Goal: Task Accomplishment & Management: Manage account settings

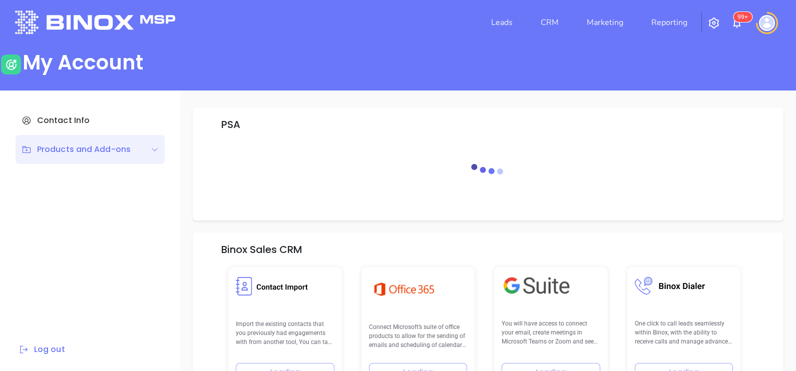
scroll to position [142, 0]
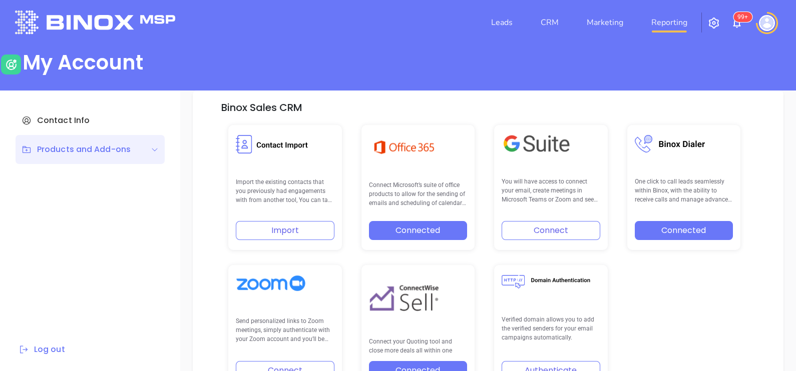
click at [671, 26] on link "Reporting" at bounding box center [669, 23] width 44 height 20
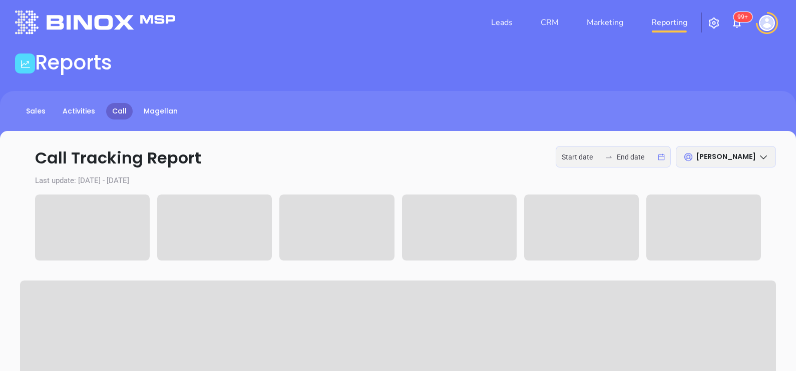
type input "[DATE]"
click at [617, 158] on input "[DATE]" at bounding box center [636, 157] width 39 height 11
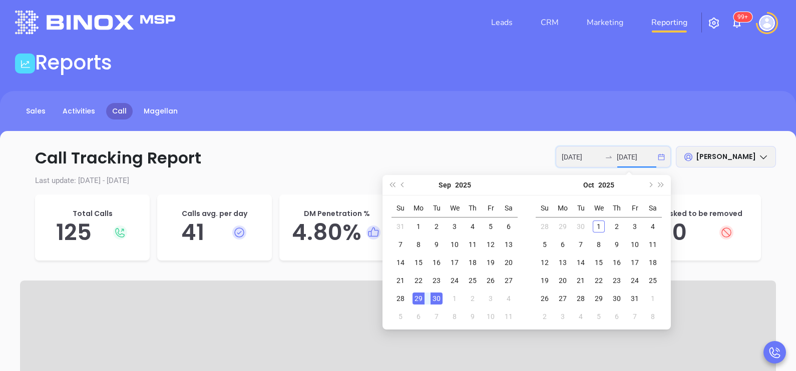
type input "[DATE]"
click at [420, 298] on div "29" at bounding box center [418, 299] width 12 height 12
click at [435, 298] on div "30" at bounding box center [436, 299] width 12 height 12
type input "[DATE]"
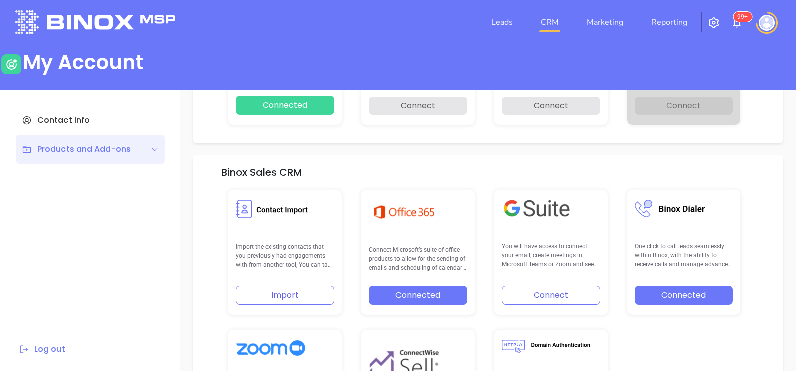
scroll to position [207, 0]
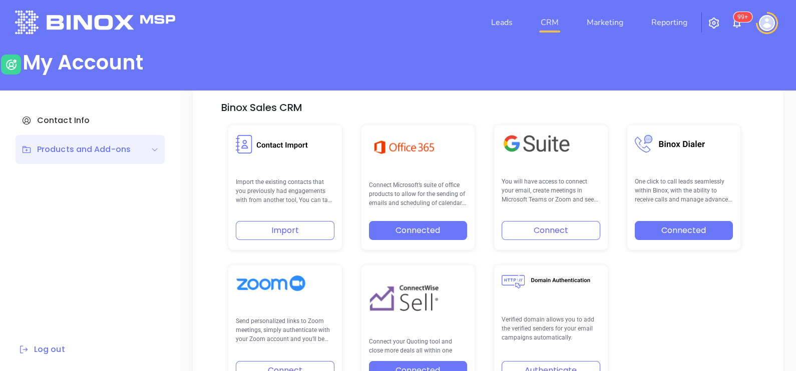
click at [538, 29] on link "CRM" at bounding box center [550, 23] width 26 height 20
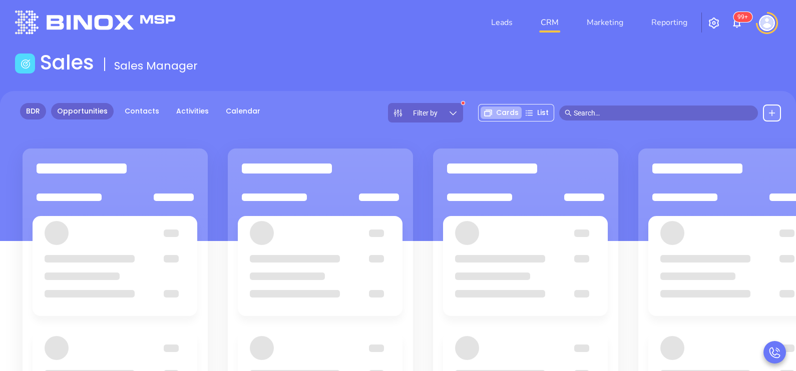
click at [33, 115] on link "BDR" at bounding box center [33, 111] width 26 height 17
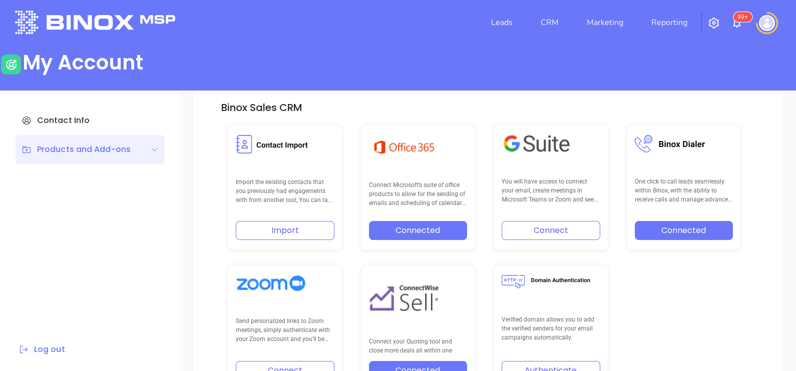
scroll to position [207, 0]
click at [556, 26] on link "CRM" at bounding box center [550, 23] width 26 height 20
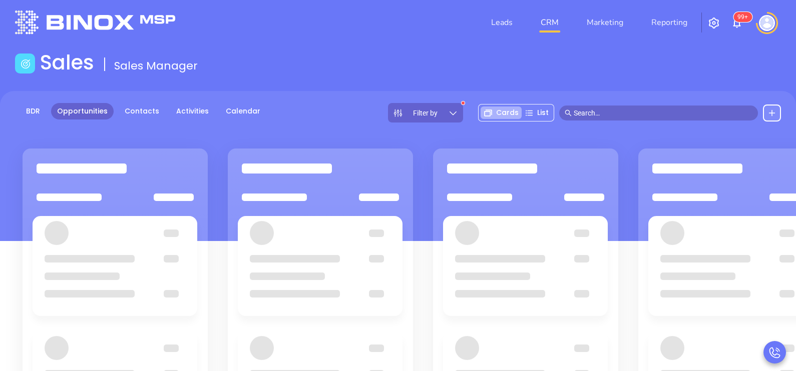
click at [460, 110] on div "Filter by" at bounding box center [425, 113] width 75 height 20
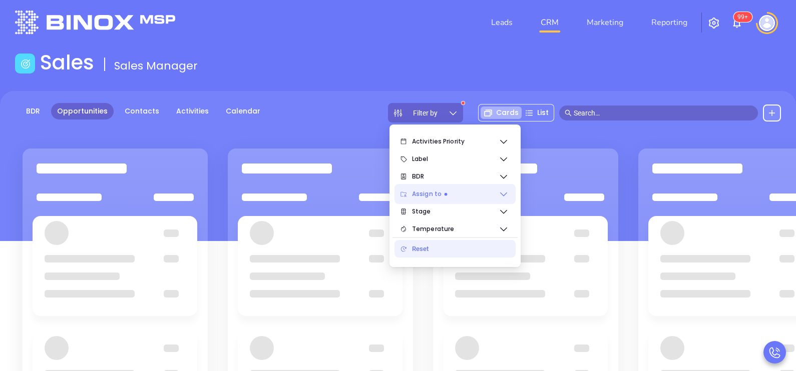
click at [466, 191] on span "Assign to" at bounding box center [455, 194] width 87 height 20
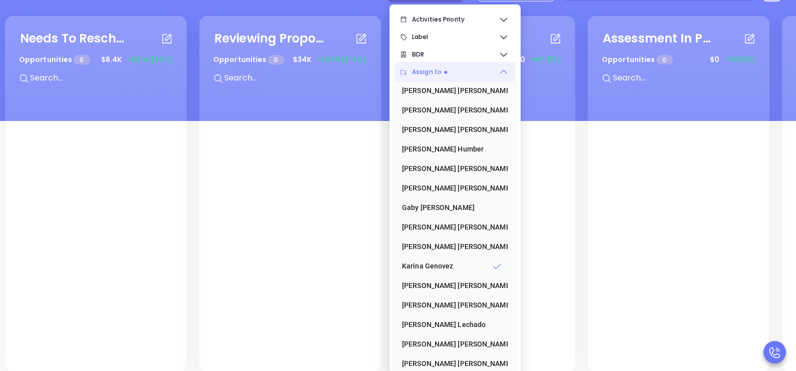
scroll to position [130, 0]
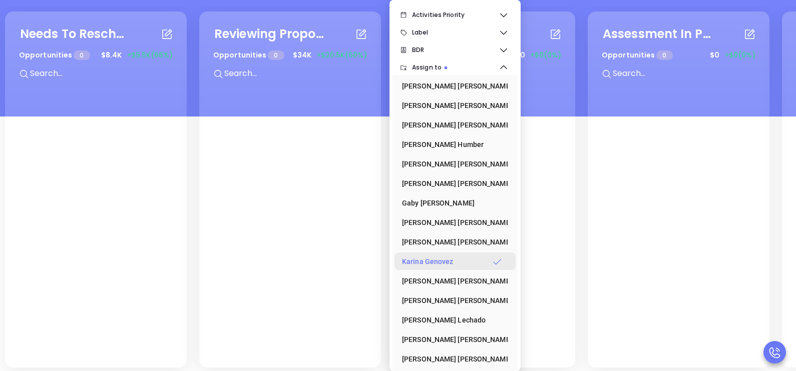
click at [445, 259] on div "Karina Genovez" at bounding box center [452, 262] width 100 height 20
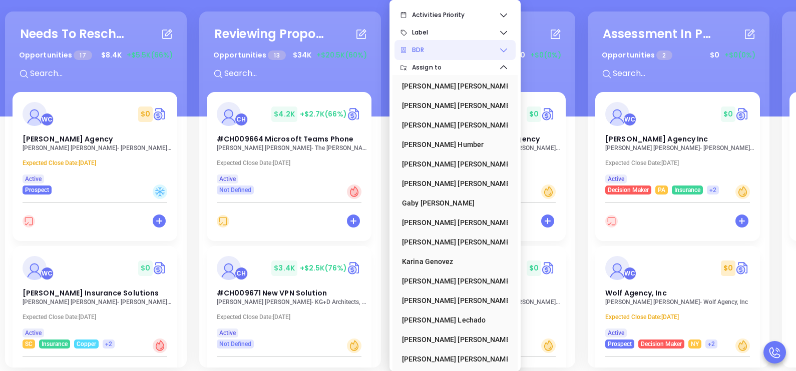
click at [497, 50] on span "BDR" at bounding box center [455, 50] width 87 height 20
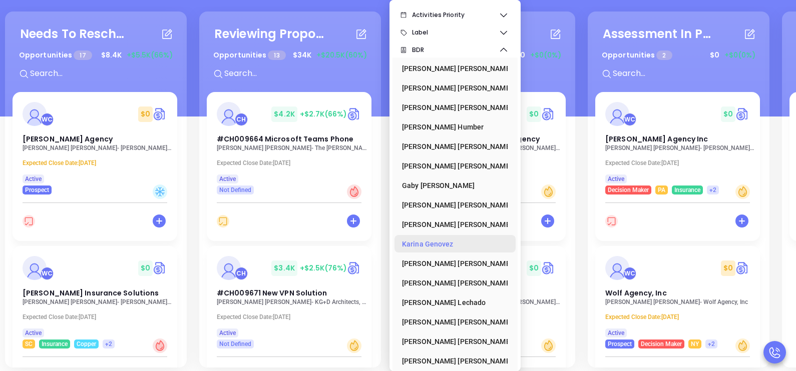
click at [433, 246] on div "Karina Genovez" at bounding box center [452, 244] width 100 height 20
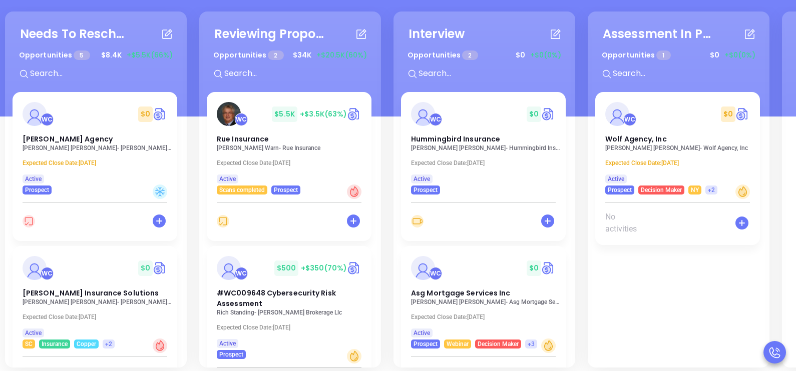
click at [194, 77] on div "Needs To Reschedule Opportunities 5 $ 8.4K +$5.5K (66%) + WC $ 0 Vitale Agency …" at bounding box center [585, 189] width 1165 height 361
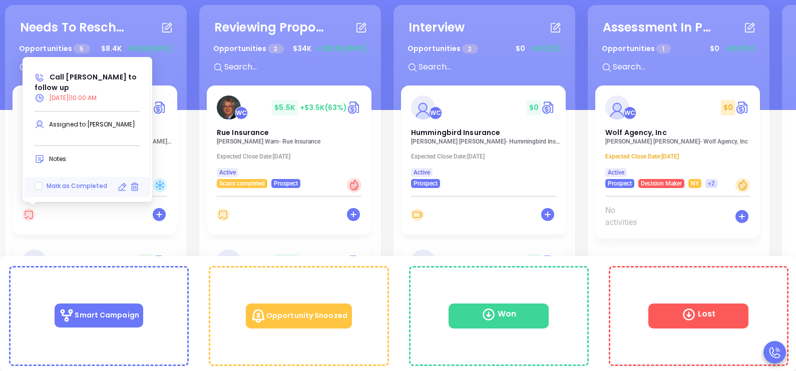
click at [120, 186] on icon at bounding box center [122, 187] width 10 height 10
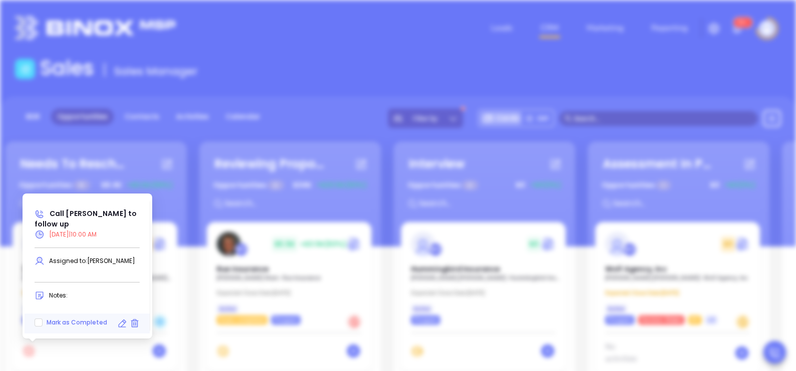
type input "09/29/2025"
type input "Call Wayne Vitale to follow up"
type input "Call"
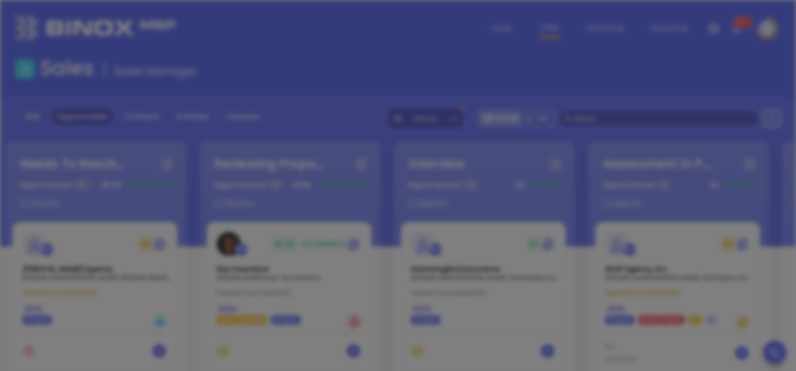
scroll to position [203, 0]
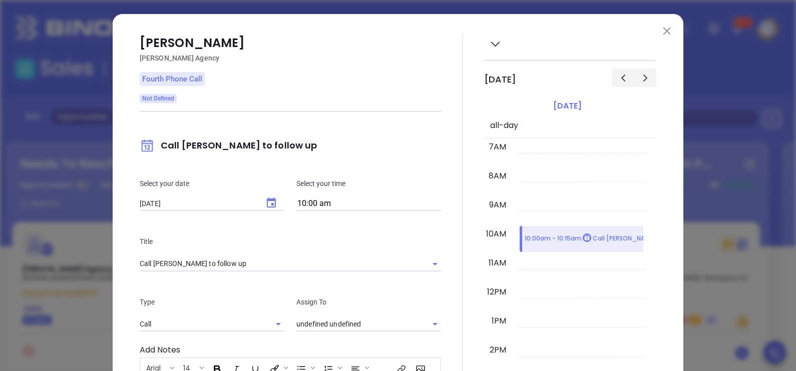
type input "[PERSON_NAME]"
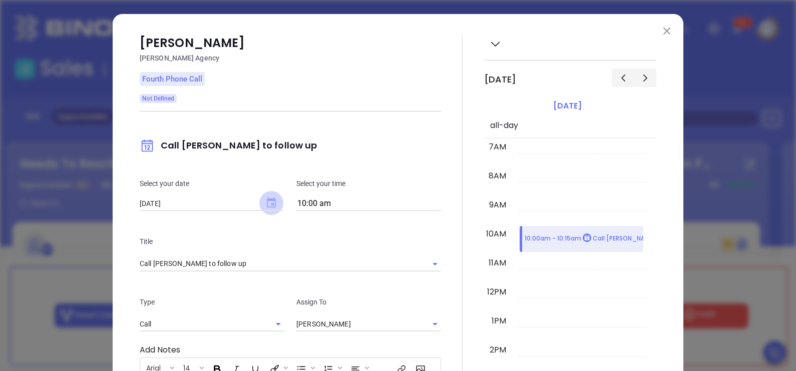
click at [270, 201] on icon "Choose date, selected date is Sep 29, 2025" at bounding box center [271, 203] width 9 height 10
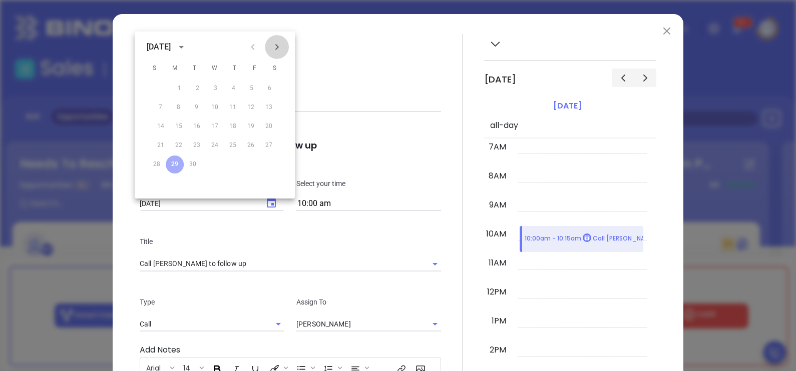
click at [281, 51] on icon "Next month" at bounding box center [277, 47] width 12 height 12
click at [221, 84] on button "1" at bounding box center [218, 89] width 18 height 18
type input "10/01/2025"
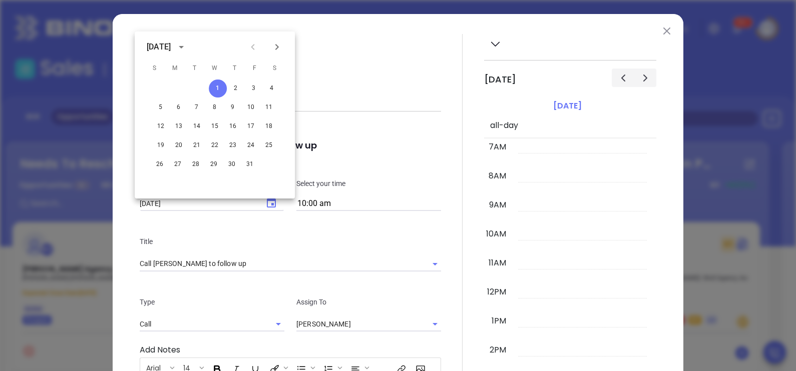
click at [389, 91] on div "Wayne Vitale Vitale Agency Fourth Phone Call Not Defined Call Wayne Vitale to f…" at bounding box center [290, 288] width 301 height 508
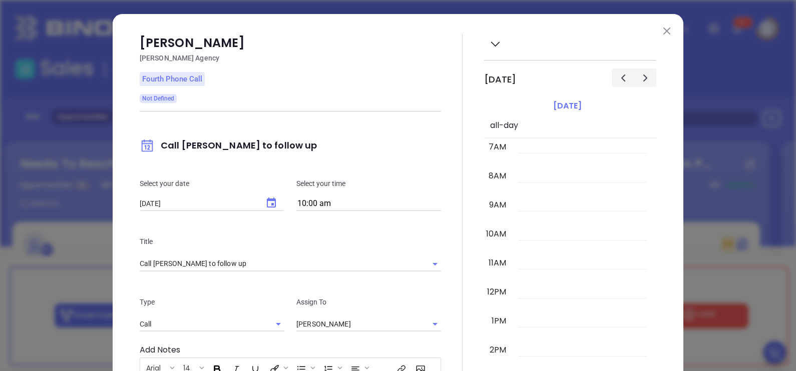
scroll to position [205, 0]
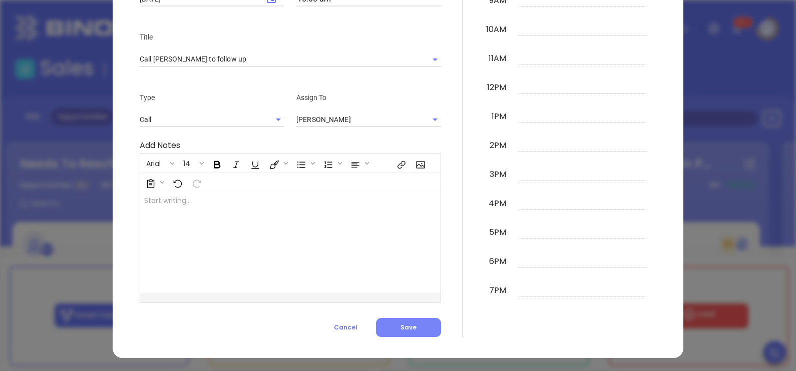
click at [413, 328] on button "Save" at bounding box center [408, 327] width 65 height 19
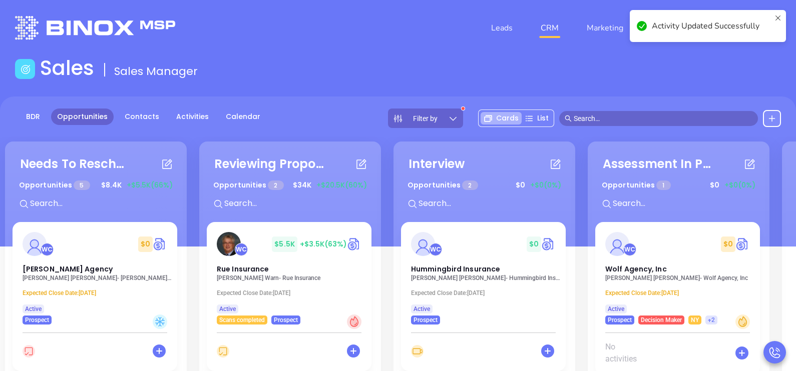
click at [193, 202] on div "Needs To Reschedule Opportunities 5 $ 8.4K +$5.5K (66%) + WC $ 0 Vitale Agency …" at bounding box center [585, 319] width 1165 height 361
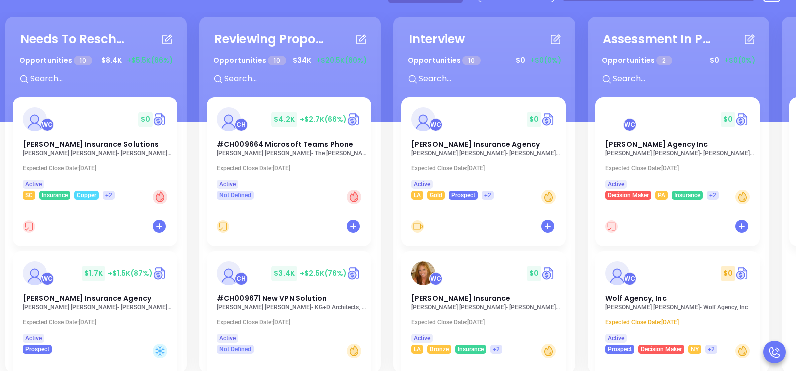
scroll to position [137, 0]
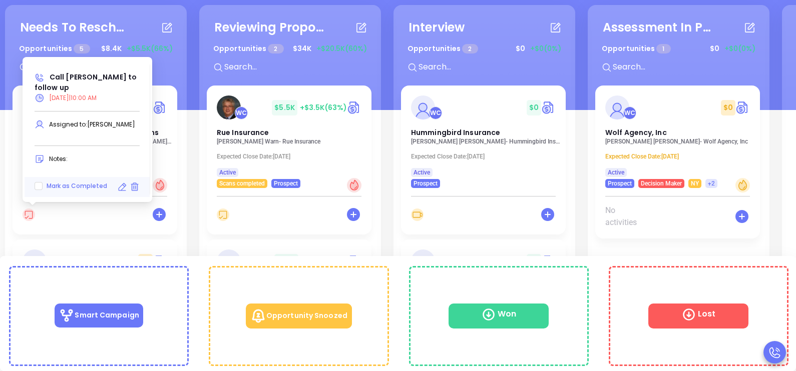
click at [123, 186] on icon at bounding box center [122, 187] width 10 height 10
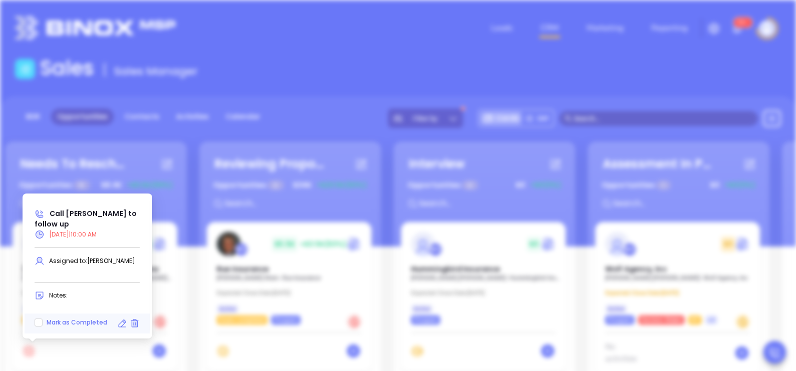
scroll to position [203, 0]
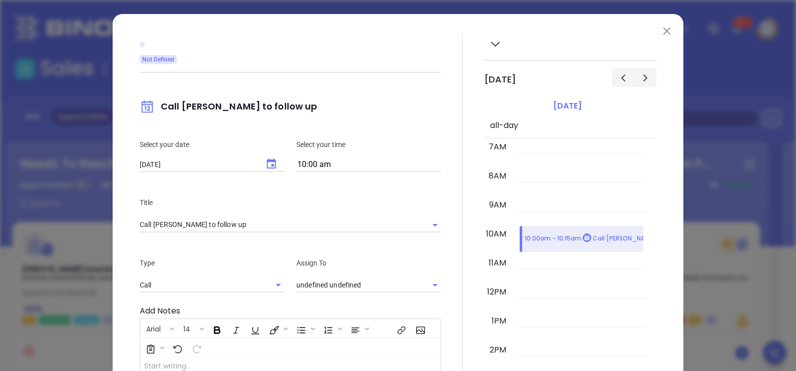
type input "[PERSON_NAME]"
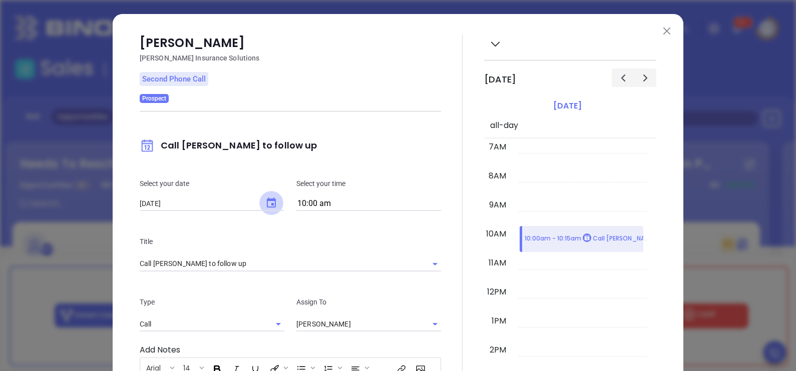
click at [267, 196] on button "Choose date, selected date is Sep 29, 2025" at bounding box center [271, 203] width 24 height 24
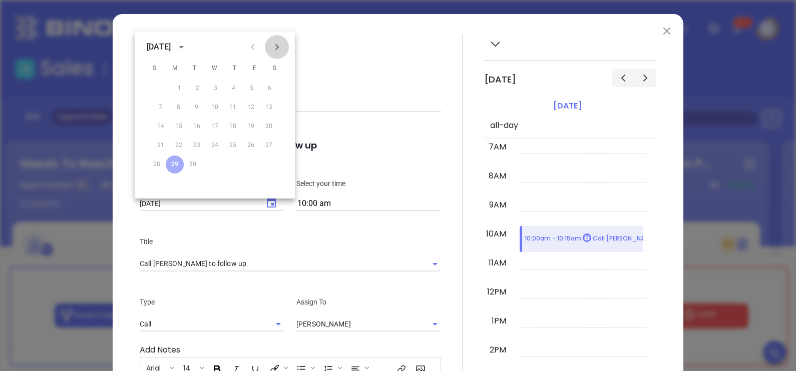
click at [278, 49] on icon "Next month" at bounding box center [277, 47] width 12 height 12
click at [215, 92] on button "1" at bounding box center [218, 89] width 18 height 18
type input "10/01/2025"
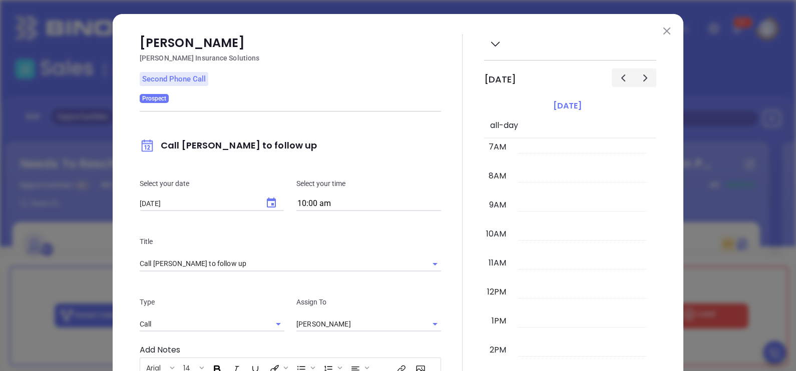
scroll to position [205, 0]
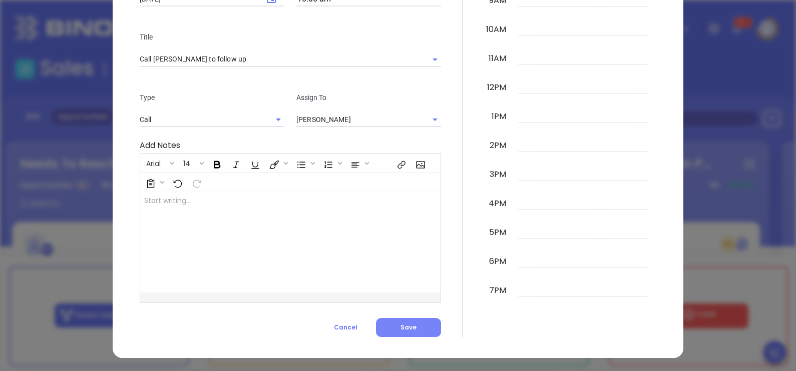
click at [416, 331] on button "Save" at bounding box center [408, 327] width 65 height 19
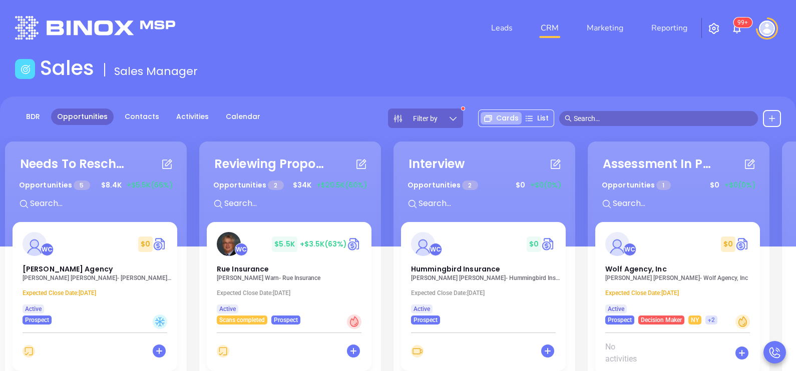
click at [194, 196] on div "Needs To Reschedule Opportunities 5 $ 8.4K +$5.5K (66%) + WC $ 0 Vitale Agency …" at bounding box center [585, 319] width 1165 height 361
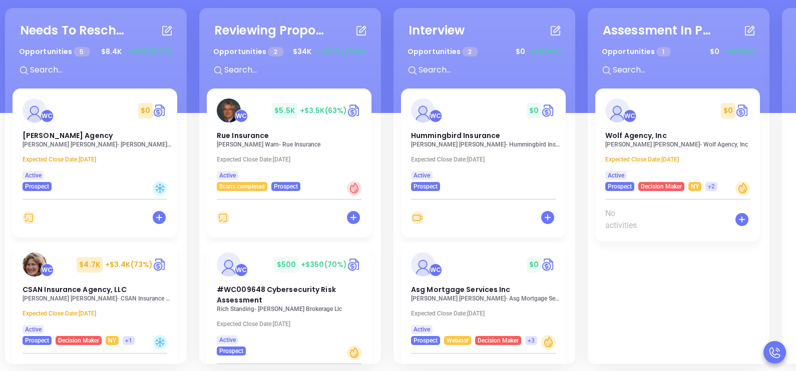
scroll to position [137, 0]
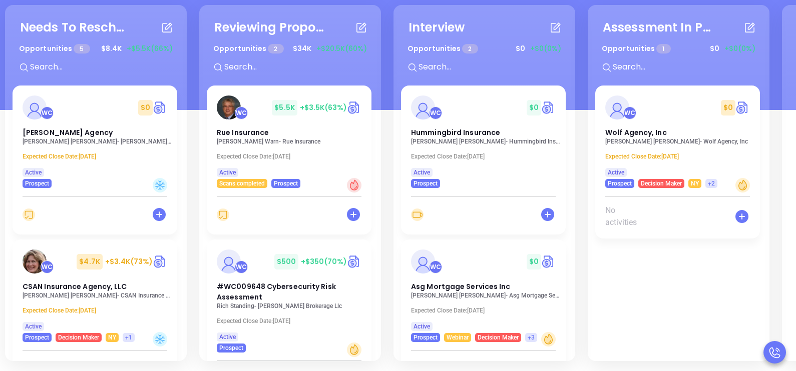
click at [194, 172] on div "Needs To Reschedule Opportunities 5 $ 8.4K +$5.5K (66%) + WC $ 0 Vitale Agency …" at bounding box center [585, 183] width 1165 height 361
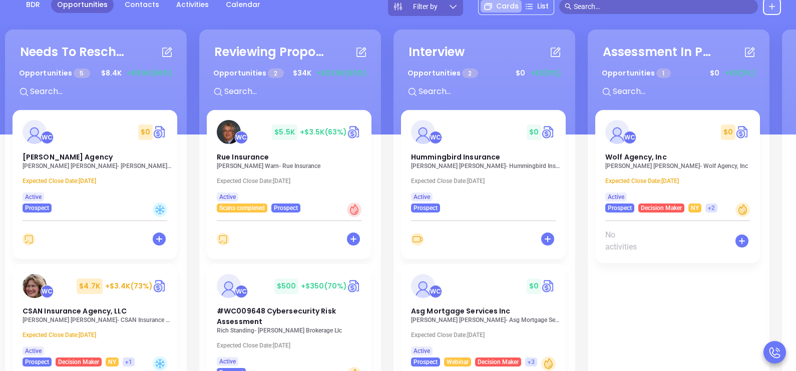
scroll to position [112, 0]
click at [183, 160] on div "Needs To Reschedule Opportunities 5 $ 8.4K +$5.5K (66%) + WC $ 0 Vitale Agency …" at bounding box center [96, 208] width 182 height 356
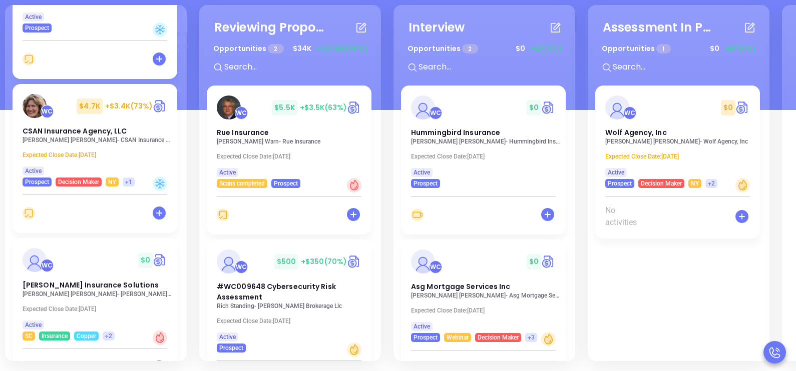
scroll to position [23, 0]
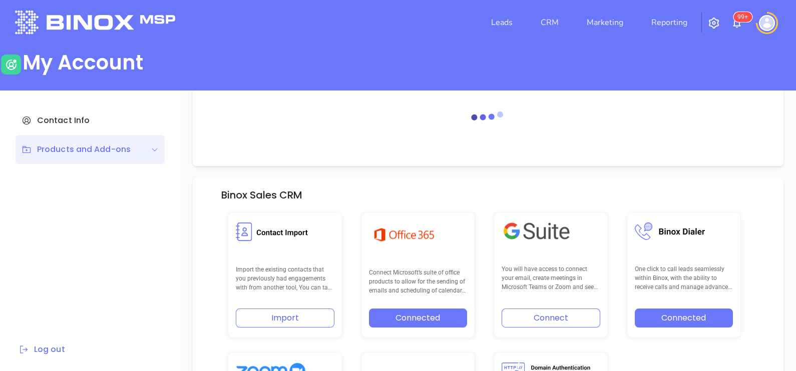
scroll to position [142, 0]
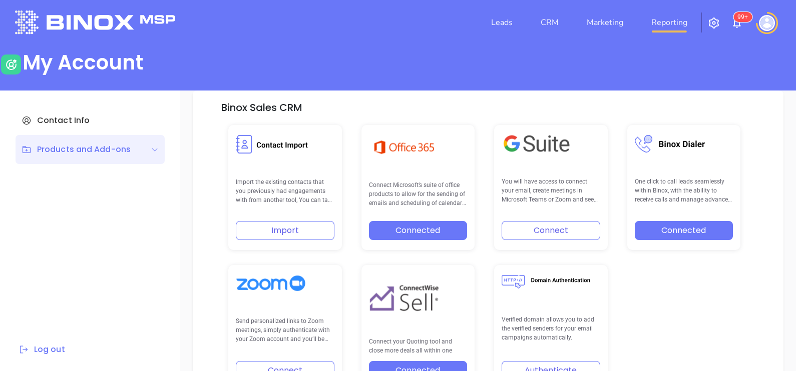
click at [670, 25] on link "Reporting" at bounding box center [669, 23] width 44 height 20
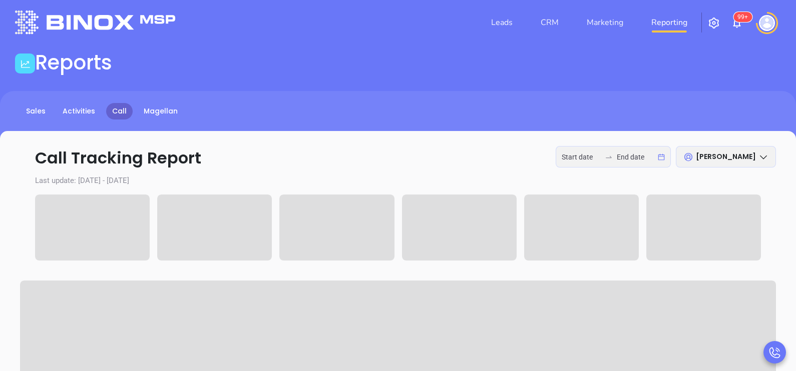
type input "2025-09-29"
type input "2025-10-01"
click at [614, 153] on div at bounding box center [609, 157] width 16 height 8
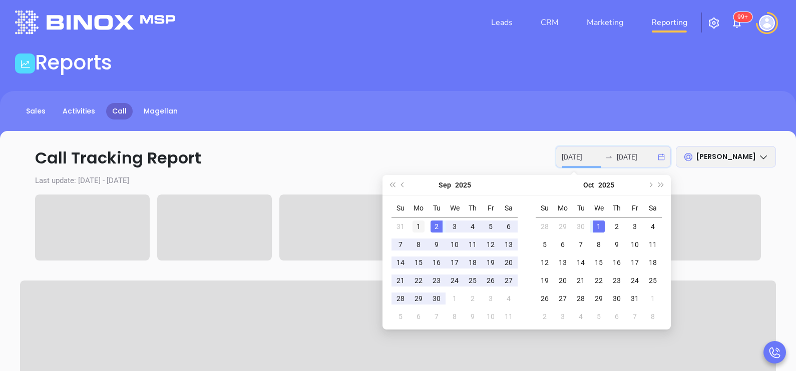
type input "2025-09-01"
click at [421, 226] on div "1" at bounding box center [418, 227] width 12 height 12
type input "[DATE]"
click at [439, 301] on div "30" at bounding box center [436, 299] width 12 height 12
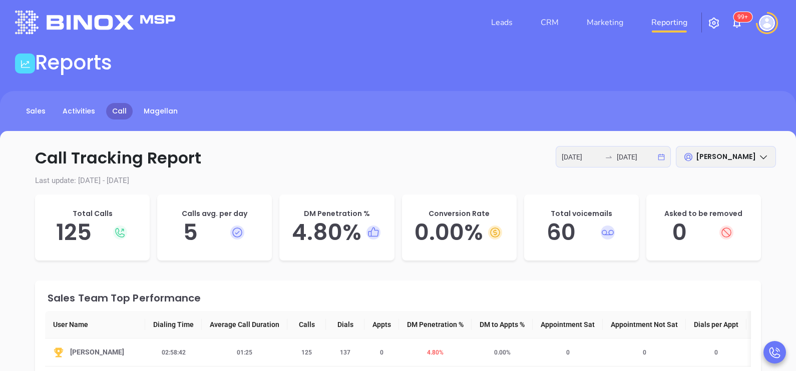
scroll to position [31, 0]
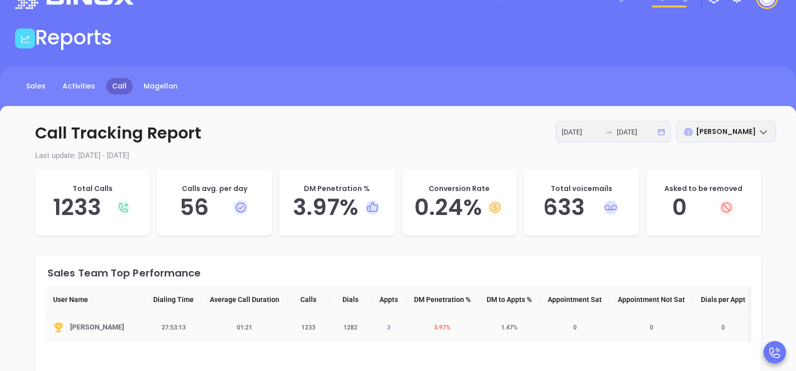
click at [386, 330] on span "3" at bounding box center [389, 327] width 16 height 7
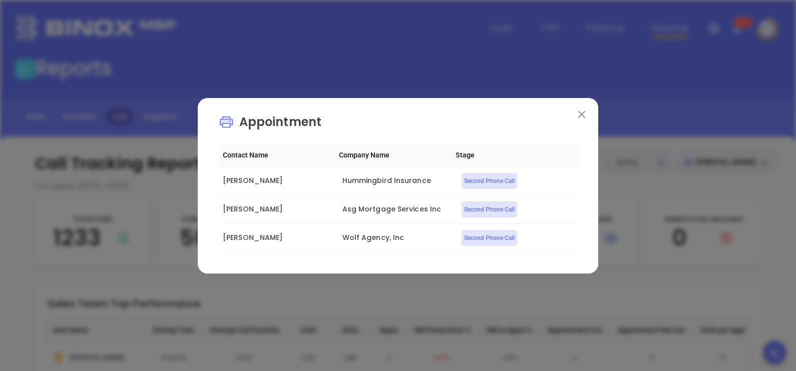
click at [583, 114] on img at bounding box center [581, 114] width 7 height 7
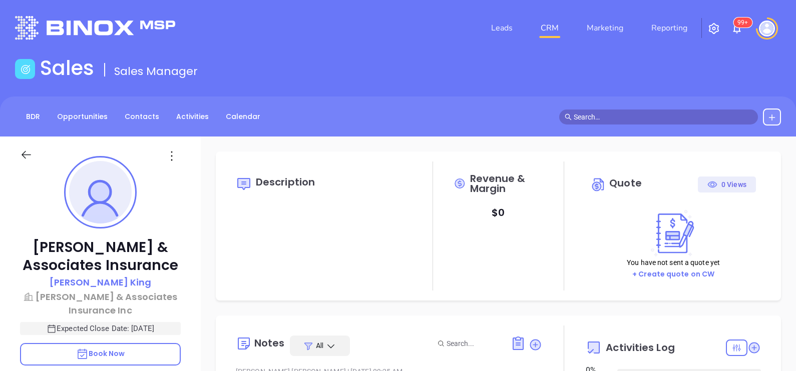
type input "10/02/2025"
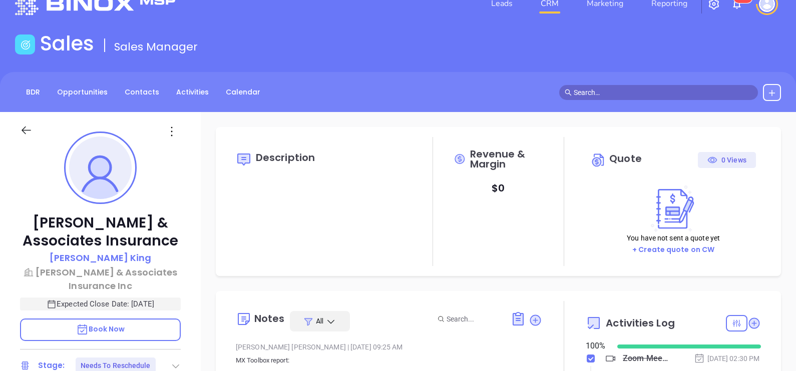
type input "[PERSON_NAME]"
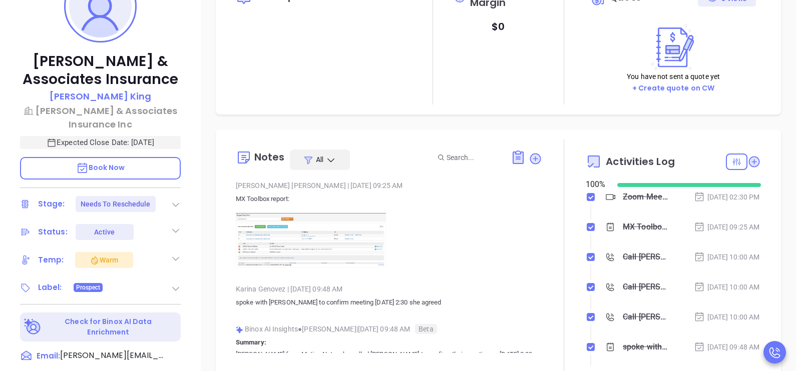
scroll to position [250, 0]
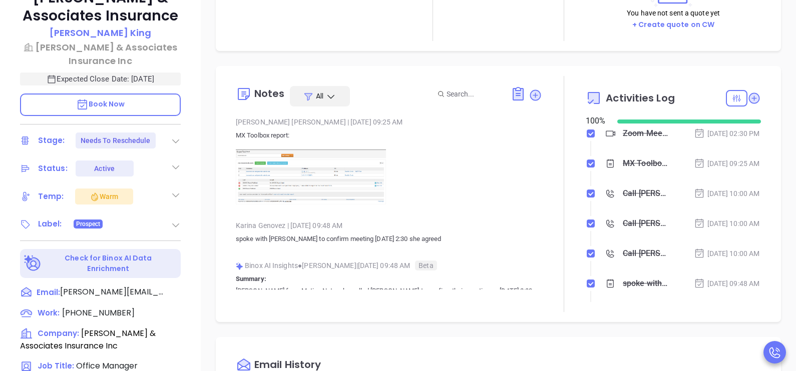
click at [542, 171] on div at bounding box center [564, 194] width 44 height 236
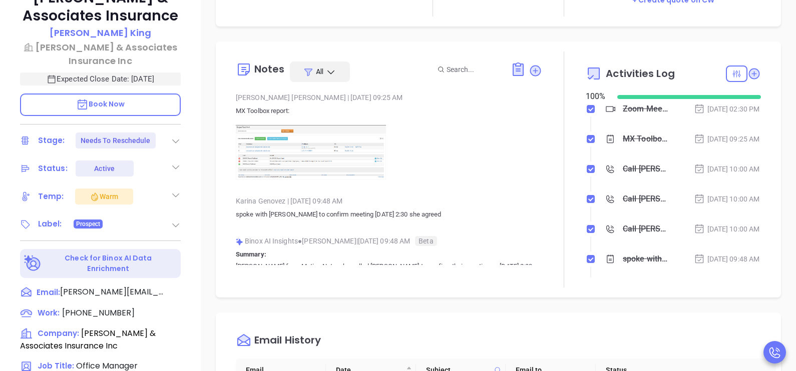
scroll to position [50, 0]
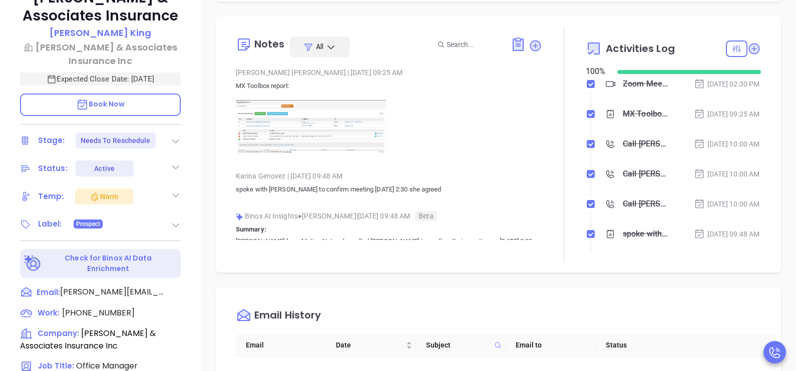
click at [542, 165] on div at bounding box center [564, 145] width 44 height 236
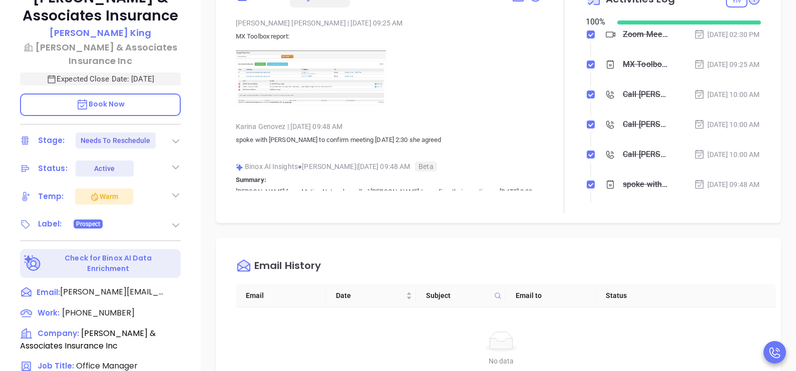
scroll to position [100, 0]
click at [542, 150] on div at bounding box center [564, 94] width 44 height 236
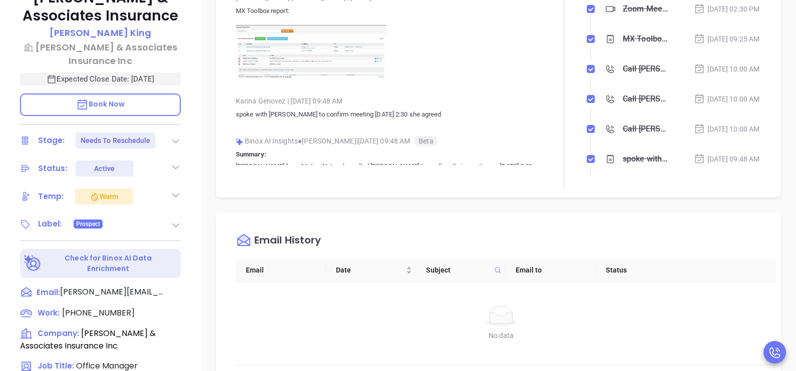
click at [499, 113] on p "spoke with Kim to confirm meeting 9/18 at 2:30 she agreed" at bounding box center [389, 115] width 306 height 12
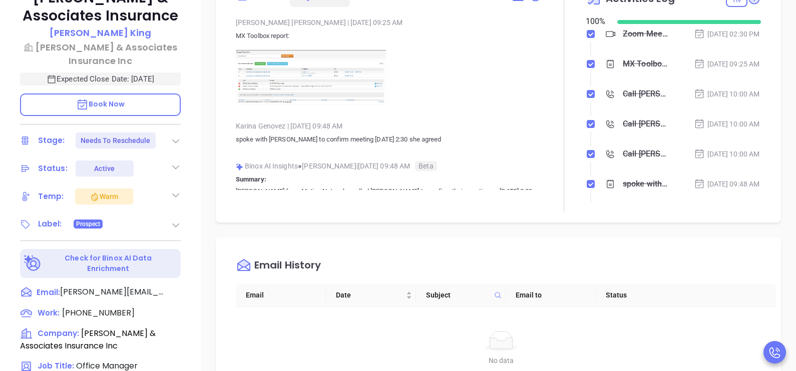
click at [434, 103] on p at bounding box center [389, 77] width 306 height 55
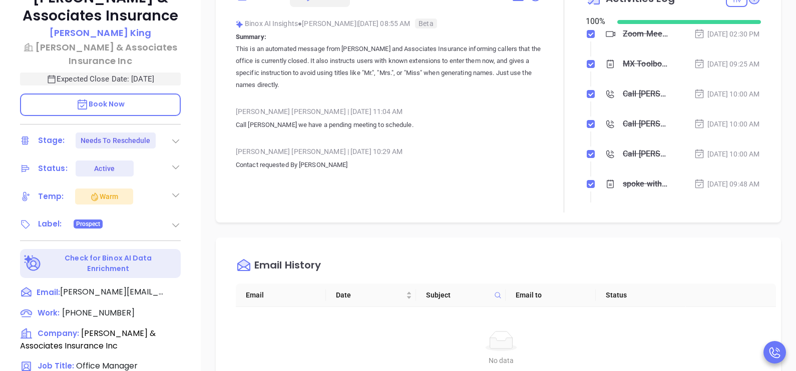
scroll to position [125, 0]
